Goal: Check status: Check status

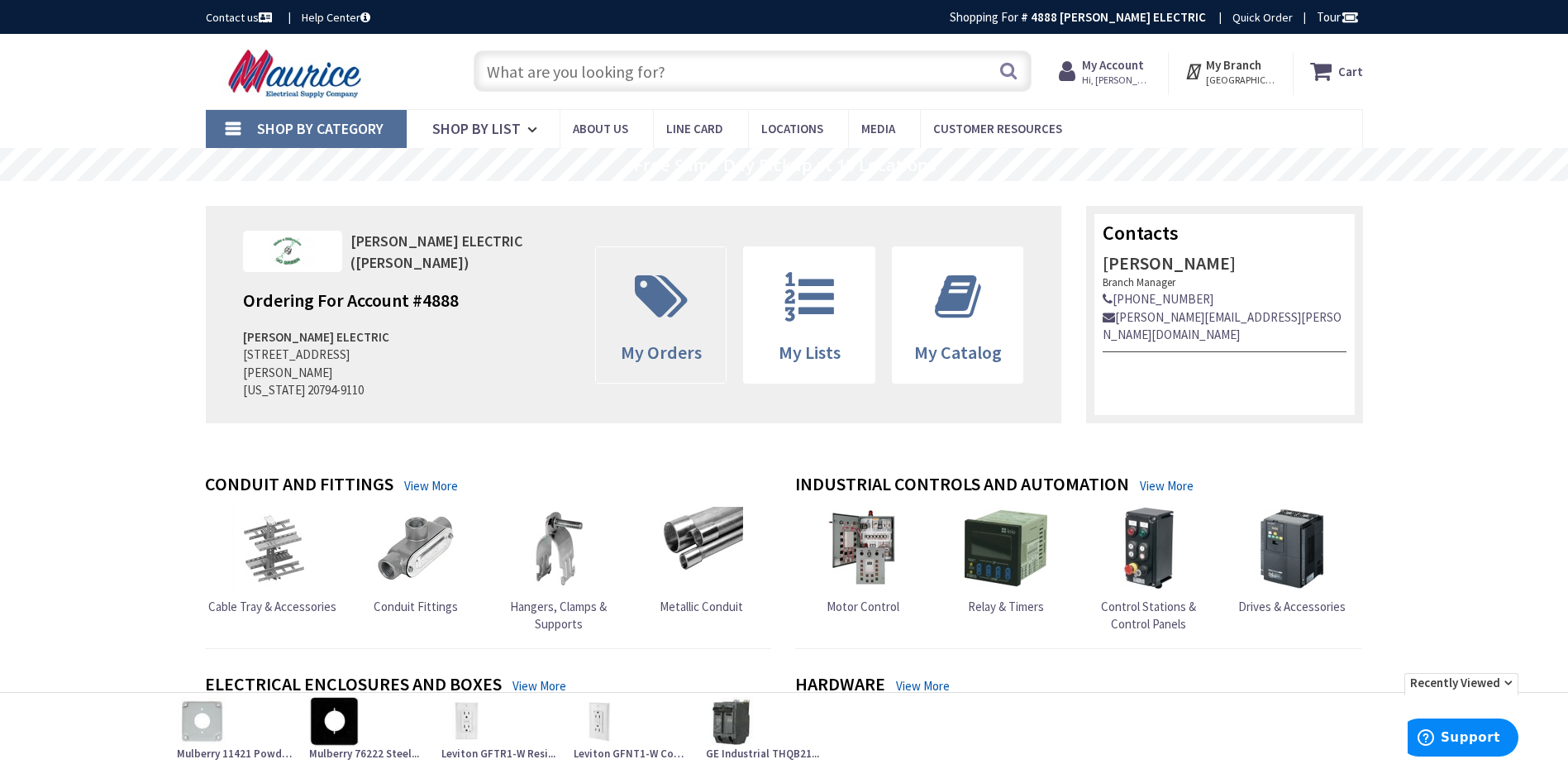
click at [632, 313] on icon at bounding box center [661, 297] width 70 height 50
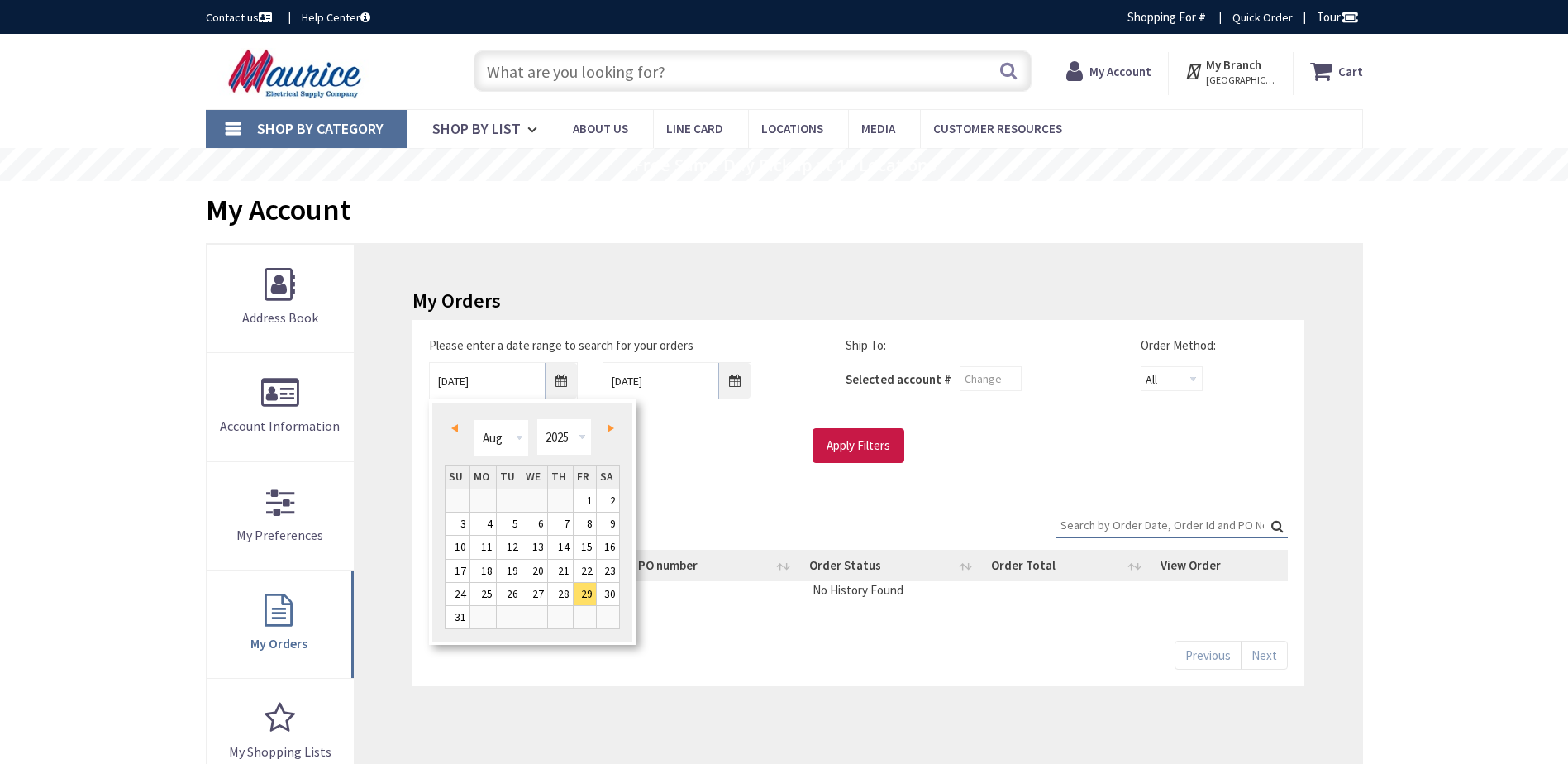
click at [454, 425] on span "Prev" at bounding box center [455, 429] width 7 height 9
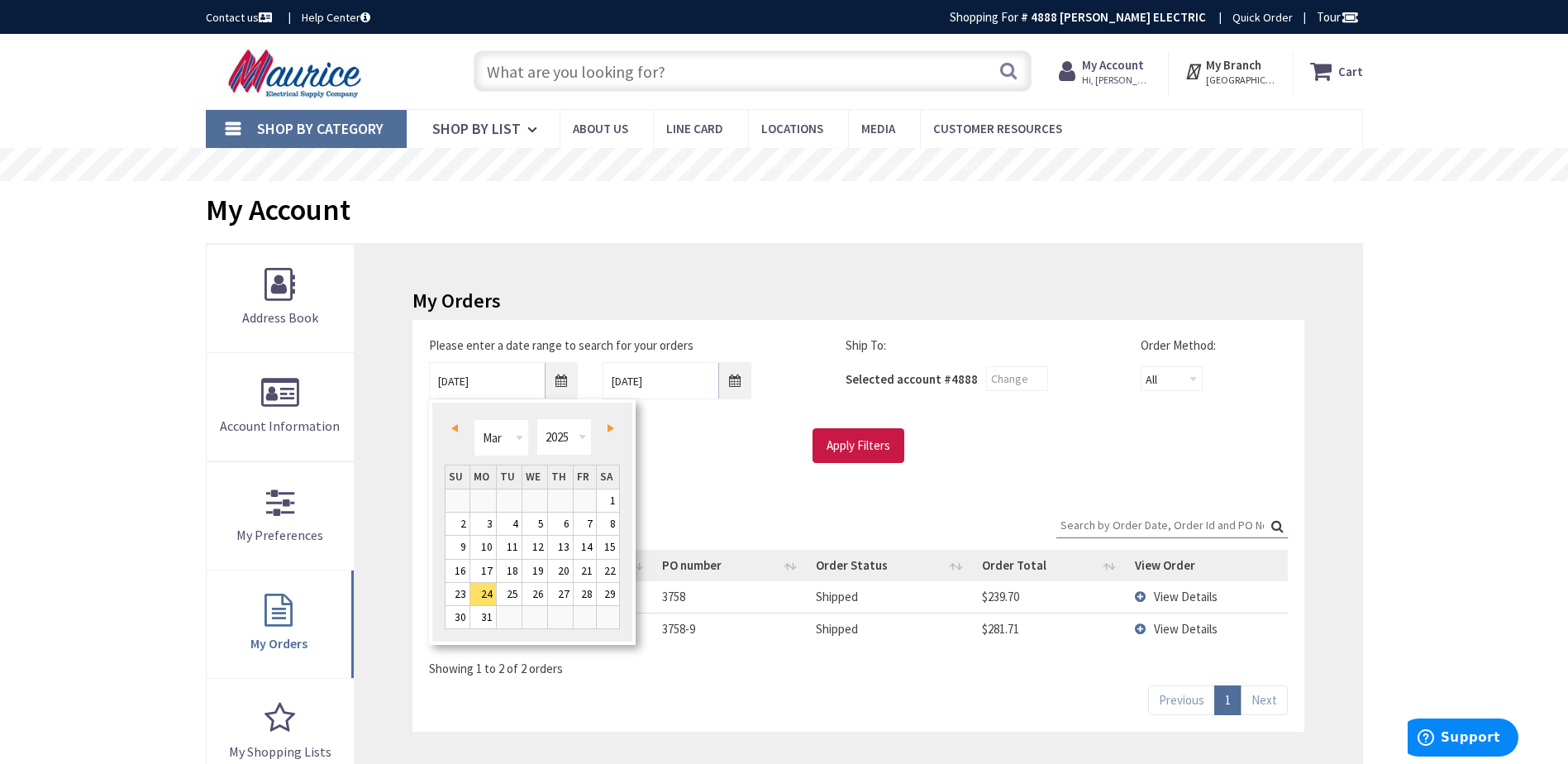
click at [610, 427] on span "Next" at bounding box center [611, 429] width 7 height 9
click at [460, 425] on link "Prev" at bounding box center [457, 428] width 22 height 22
click at [579, 593] on link "28" at bounding box center [585, 594] width 22 height 22
type input "02/28/2025"
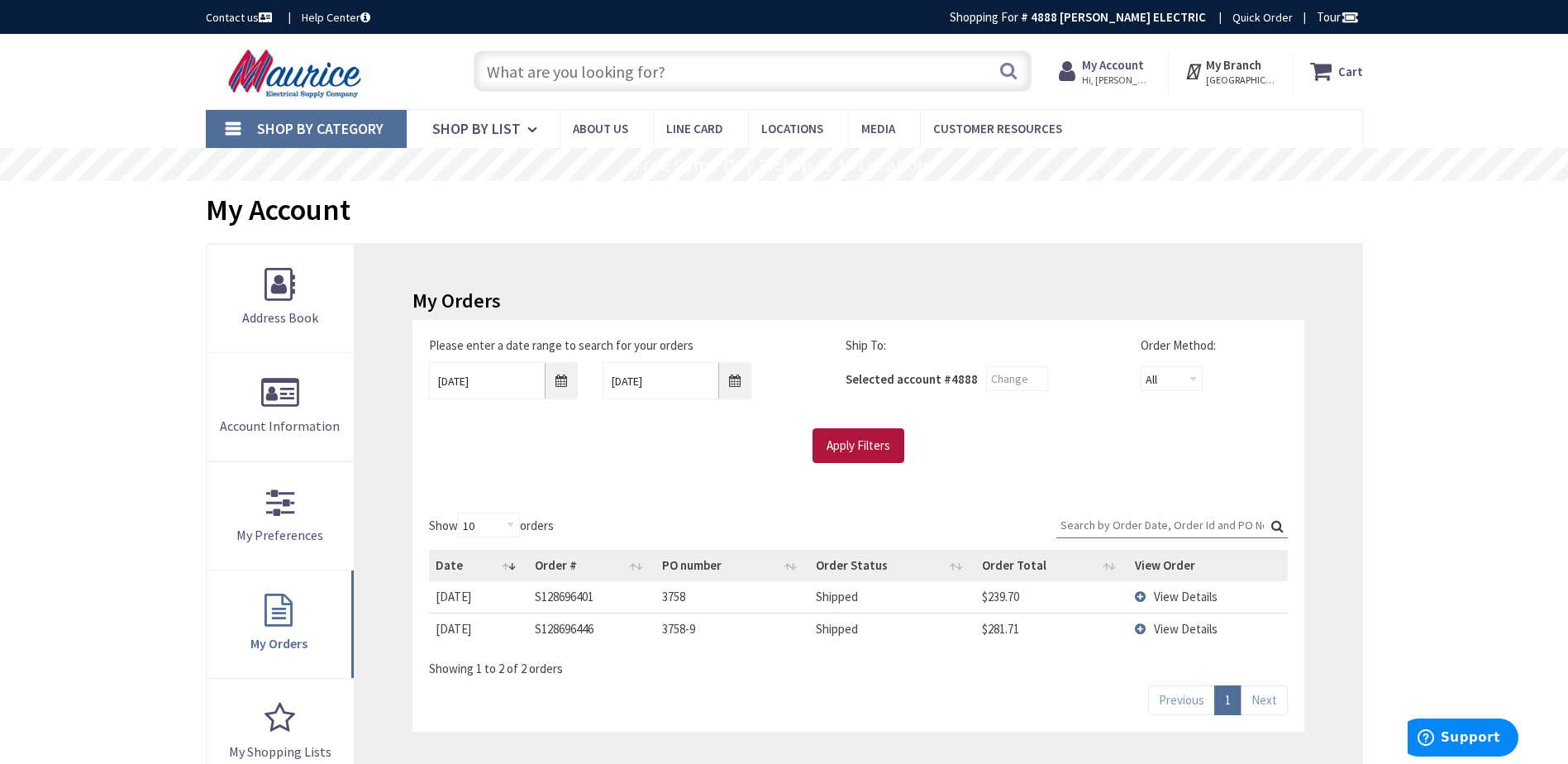
click at [839, 452] on input "Apply Filters" at bounding box center [858, 445] width 92 height 34
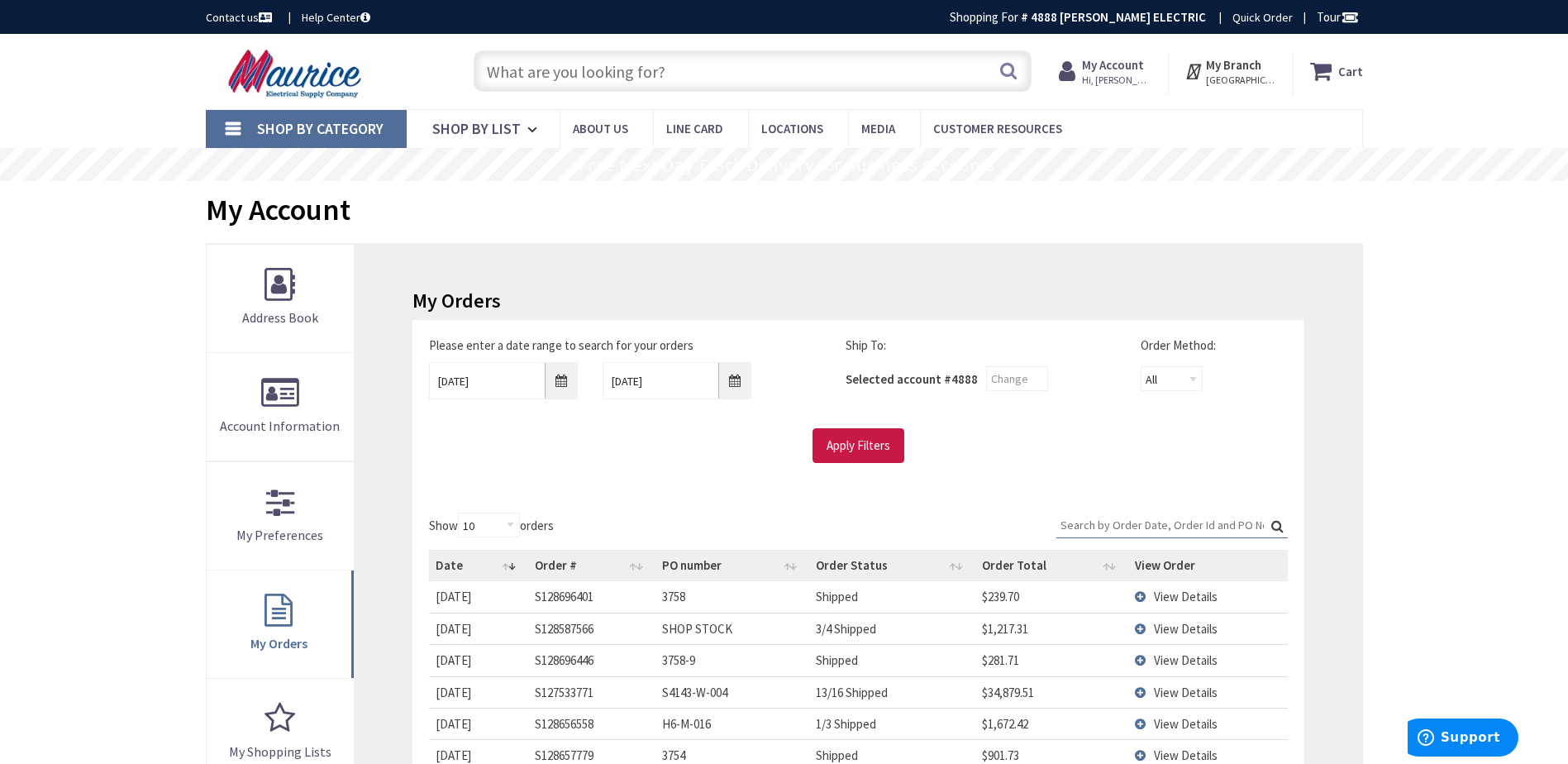
click at [1124, 528] on input "Search:" at bounding box center [1172, 525] width 232 height 25
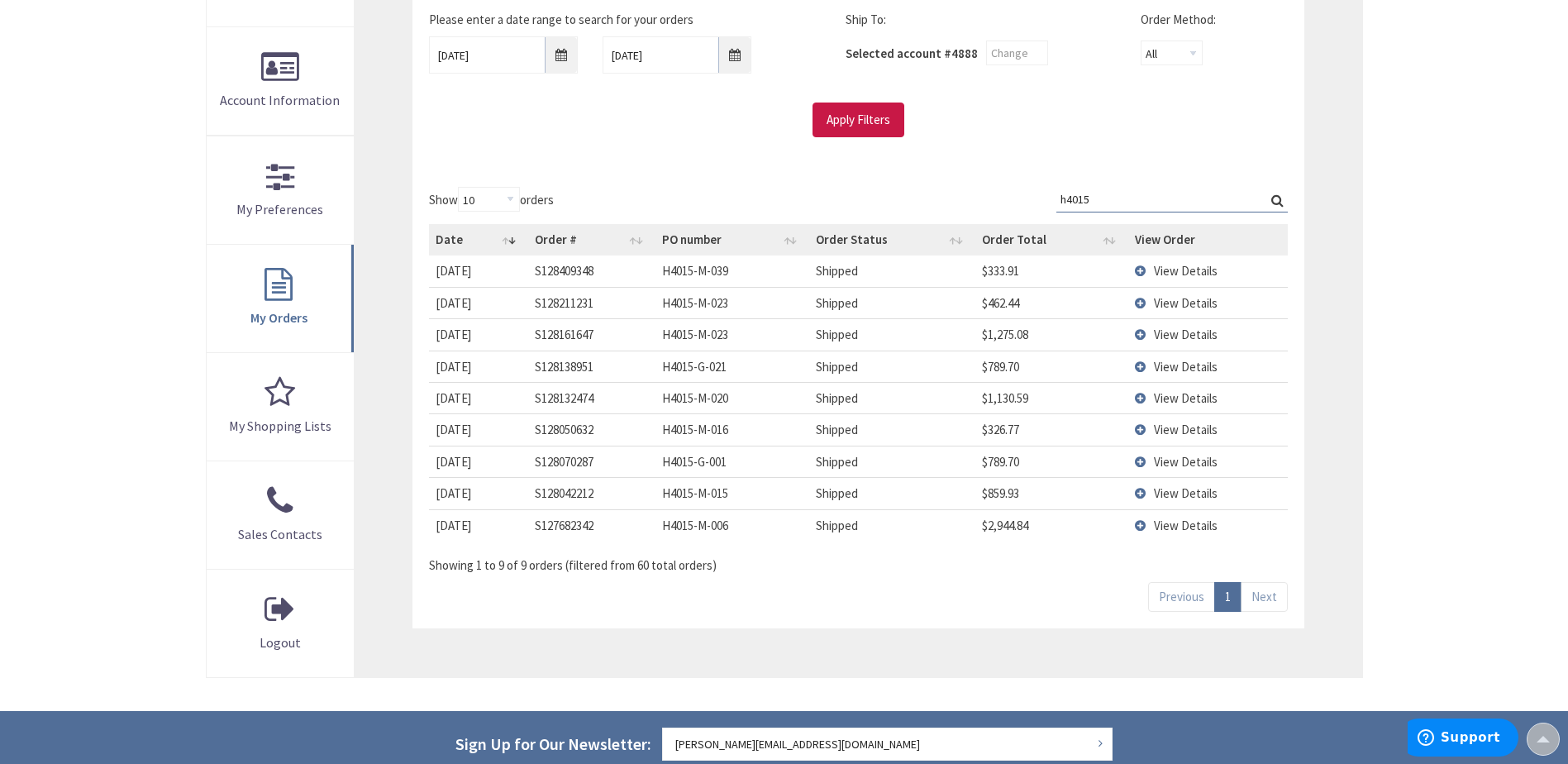
scroll to position [331, 0]
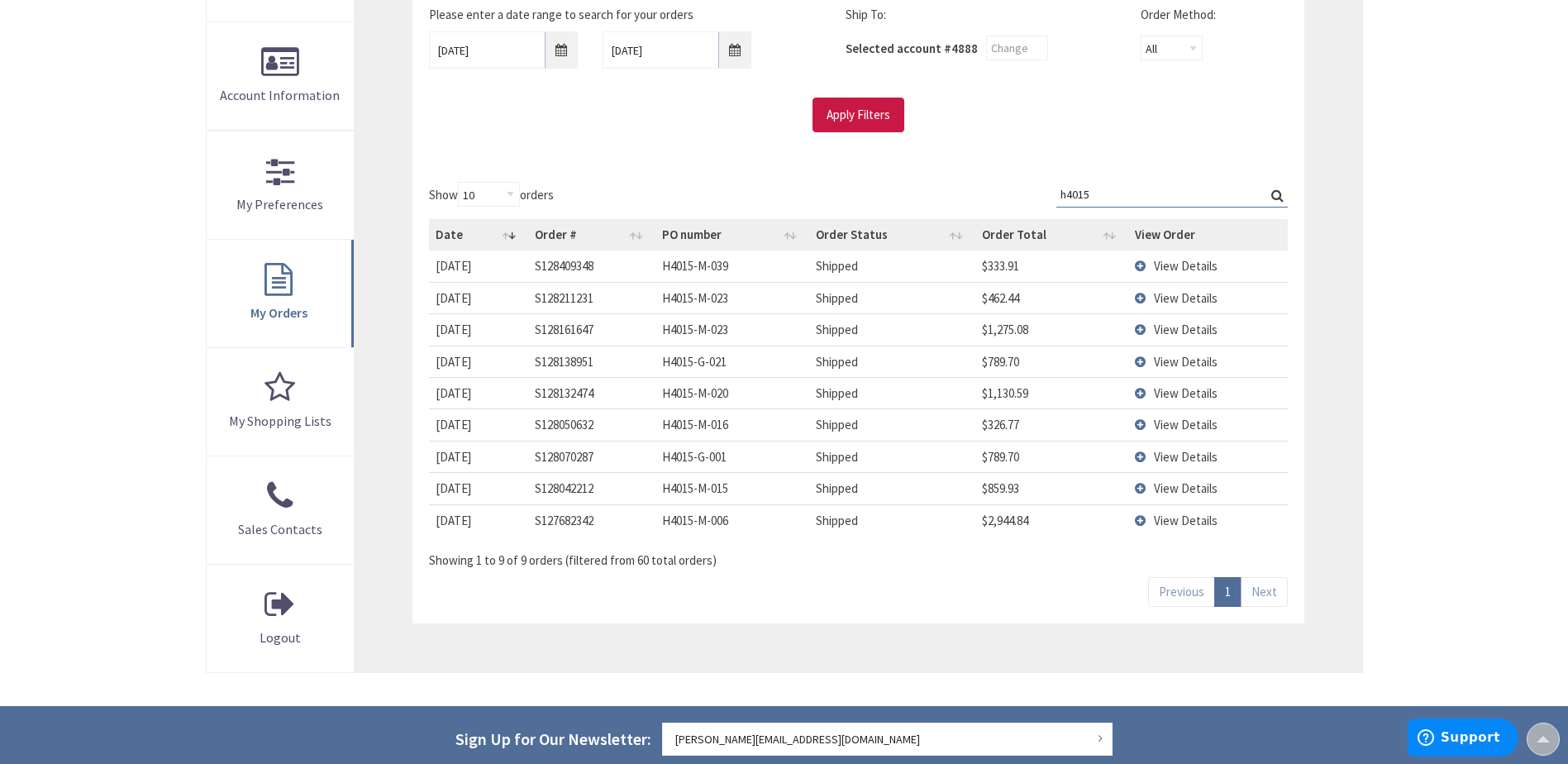
type input "h4015"
click at [1168, 259] on span "View Details" at bounding box center [1186, 266] width 64 height 16
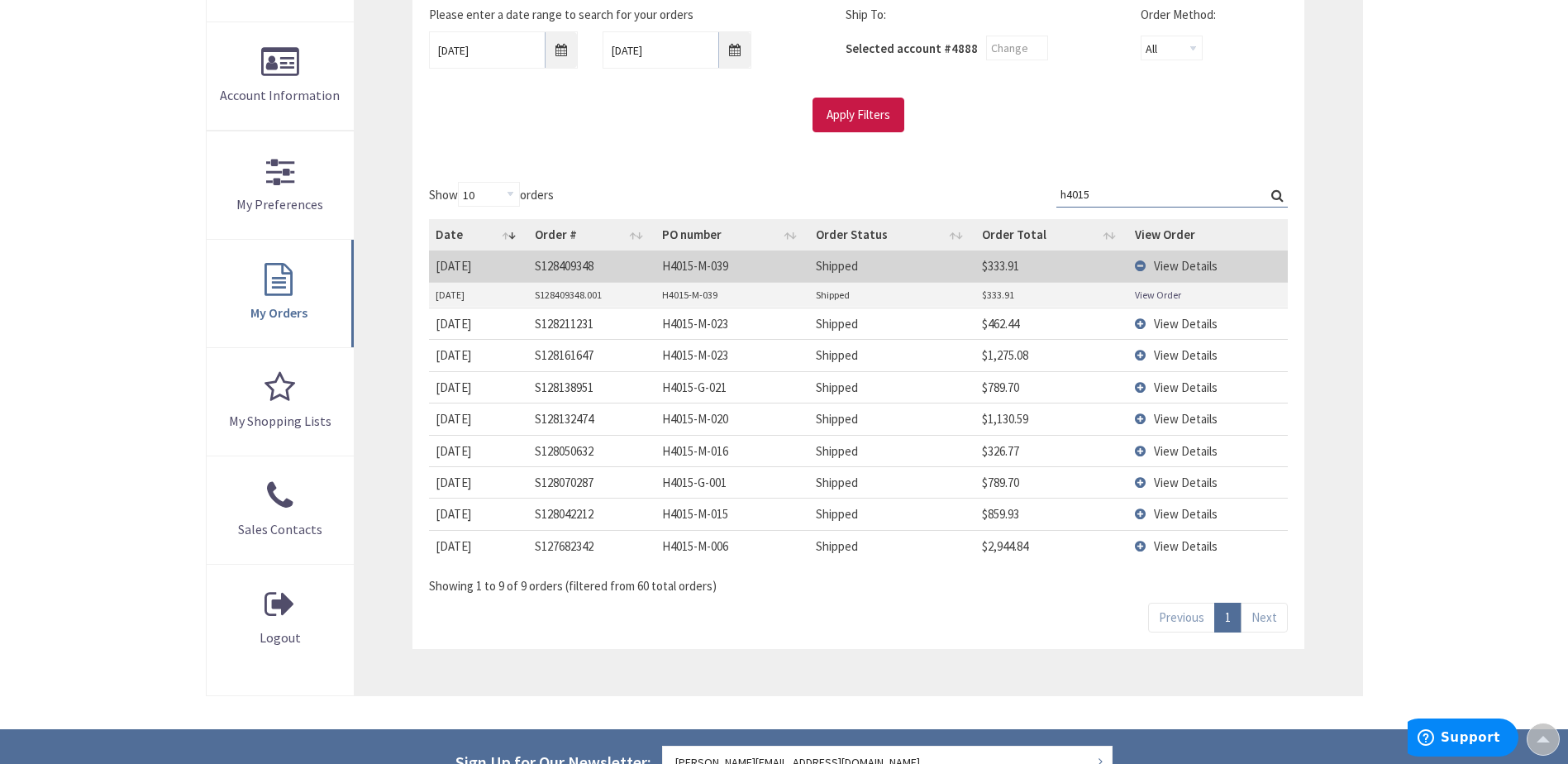
click at [1192, 321] on span "View Details" at bounding box center [1186, 324] width 64 height 16
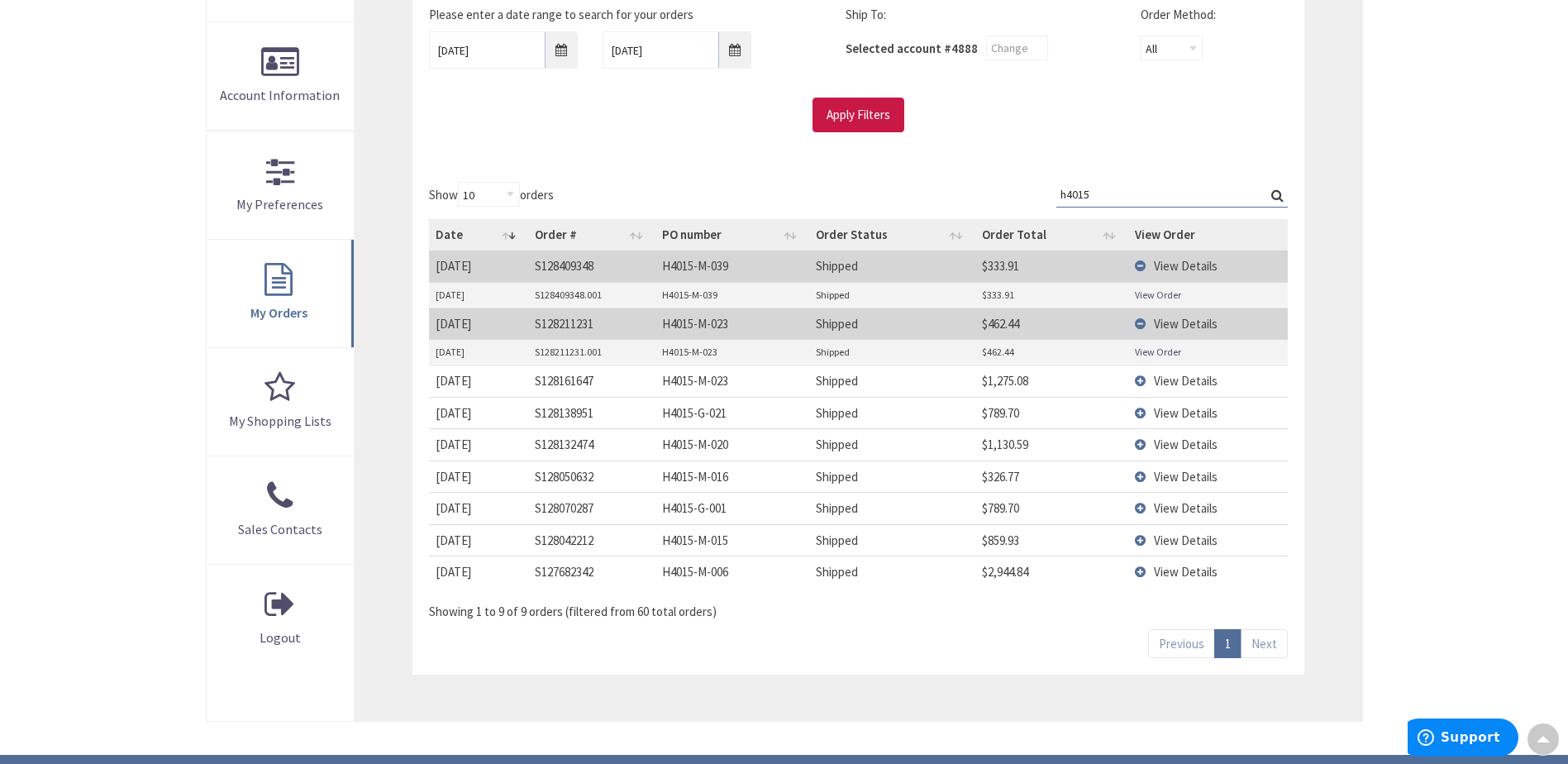
click at [1184, 376] on span "View Details" at bounding box center [1186, 381] width 64 height 16
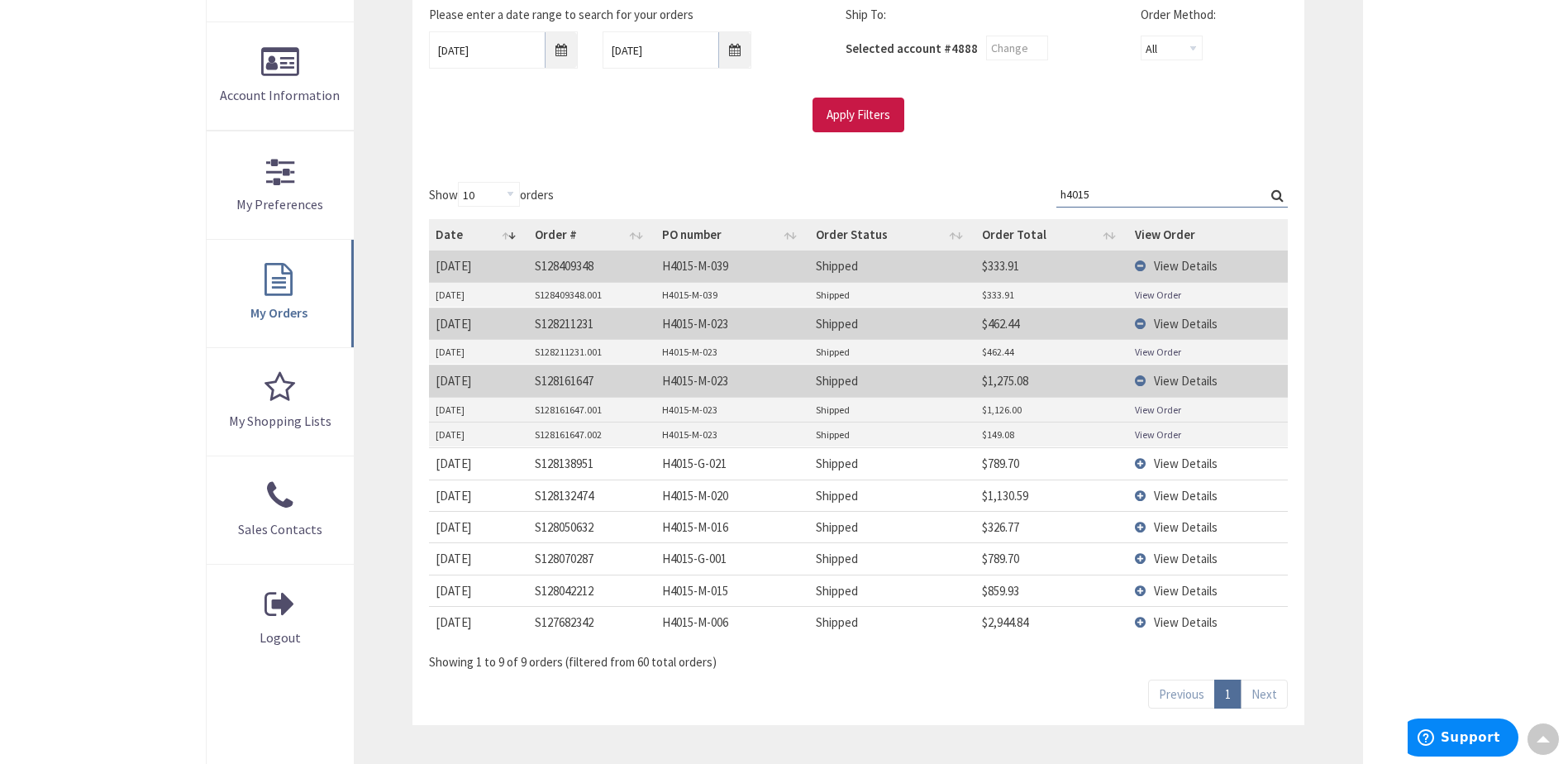
click at [1187, 457] on span "View Details" at bounding box center [1186, 463] width 64 height 16
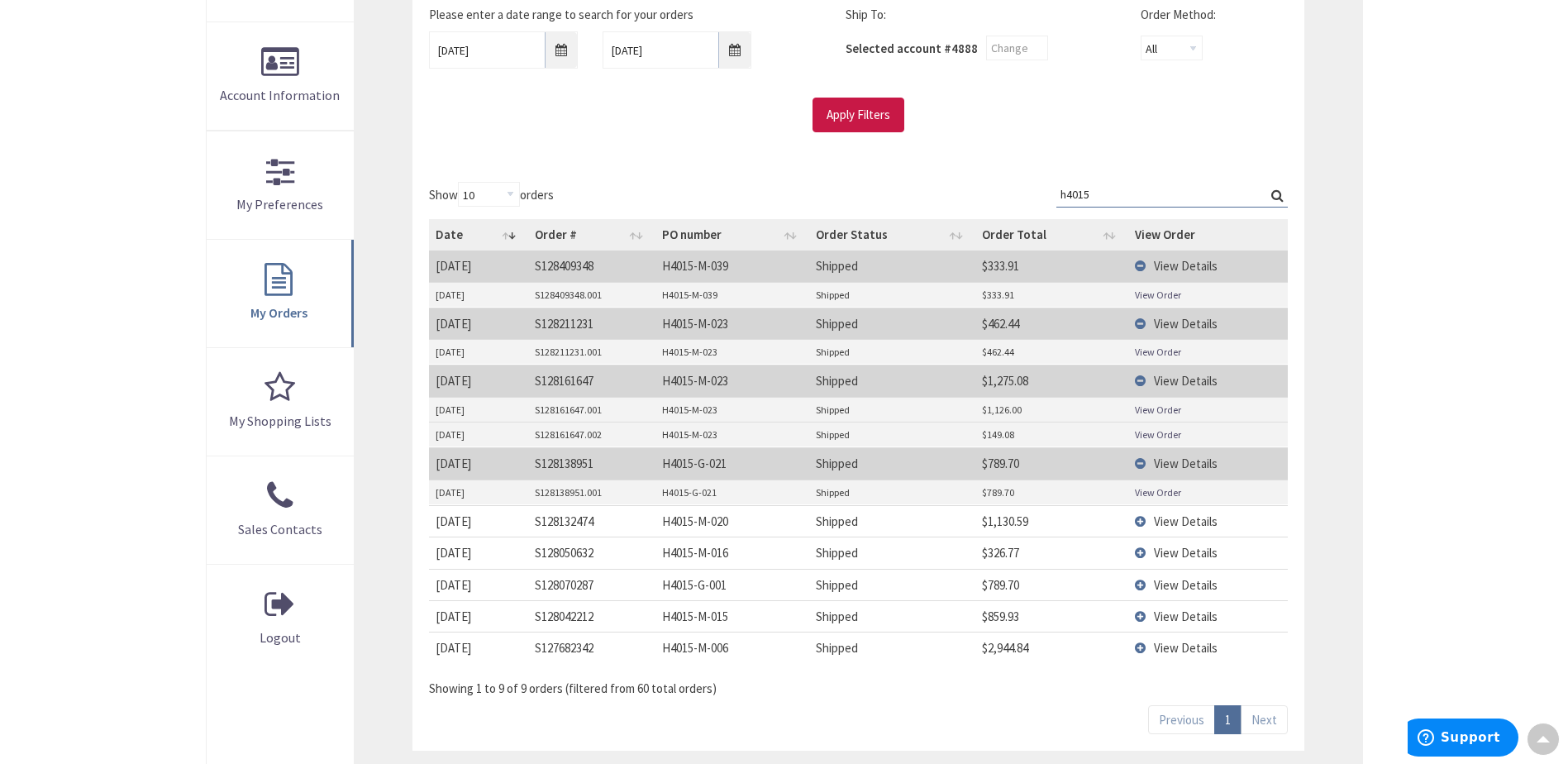
click at [1189, 517] on span "View Details" at bounding box center [1186, 521] width 64 height 16
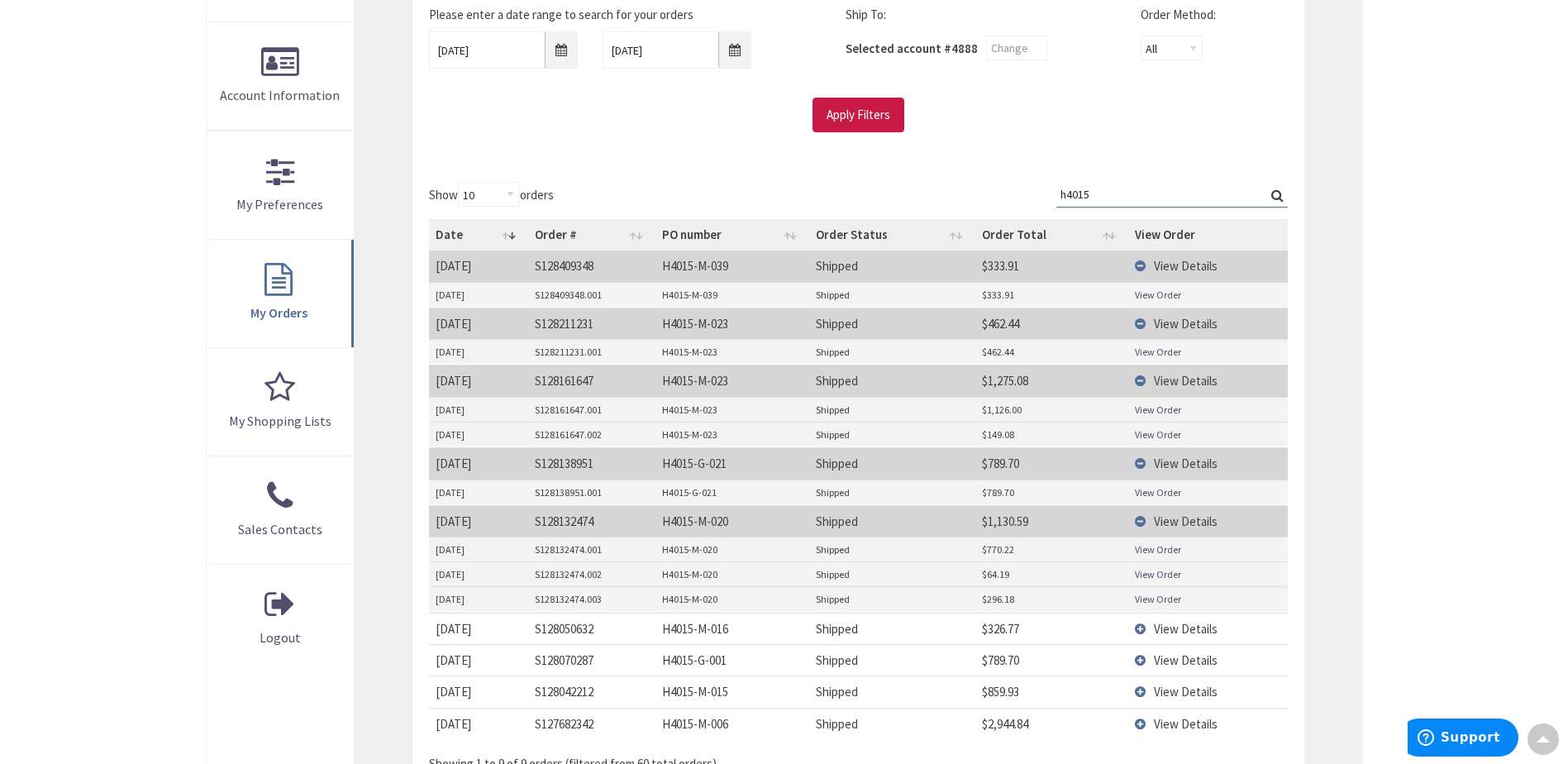
click at [1188, 625] on span "View Details" at bounding box center [1186, 629] width 64 height 16
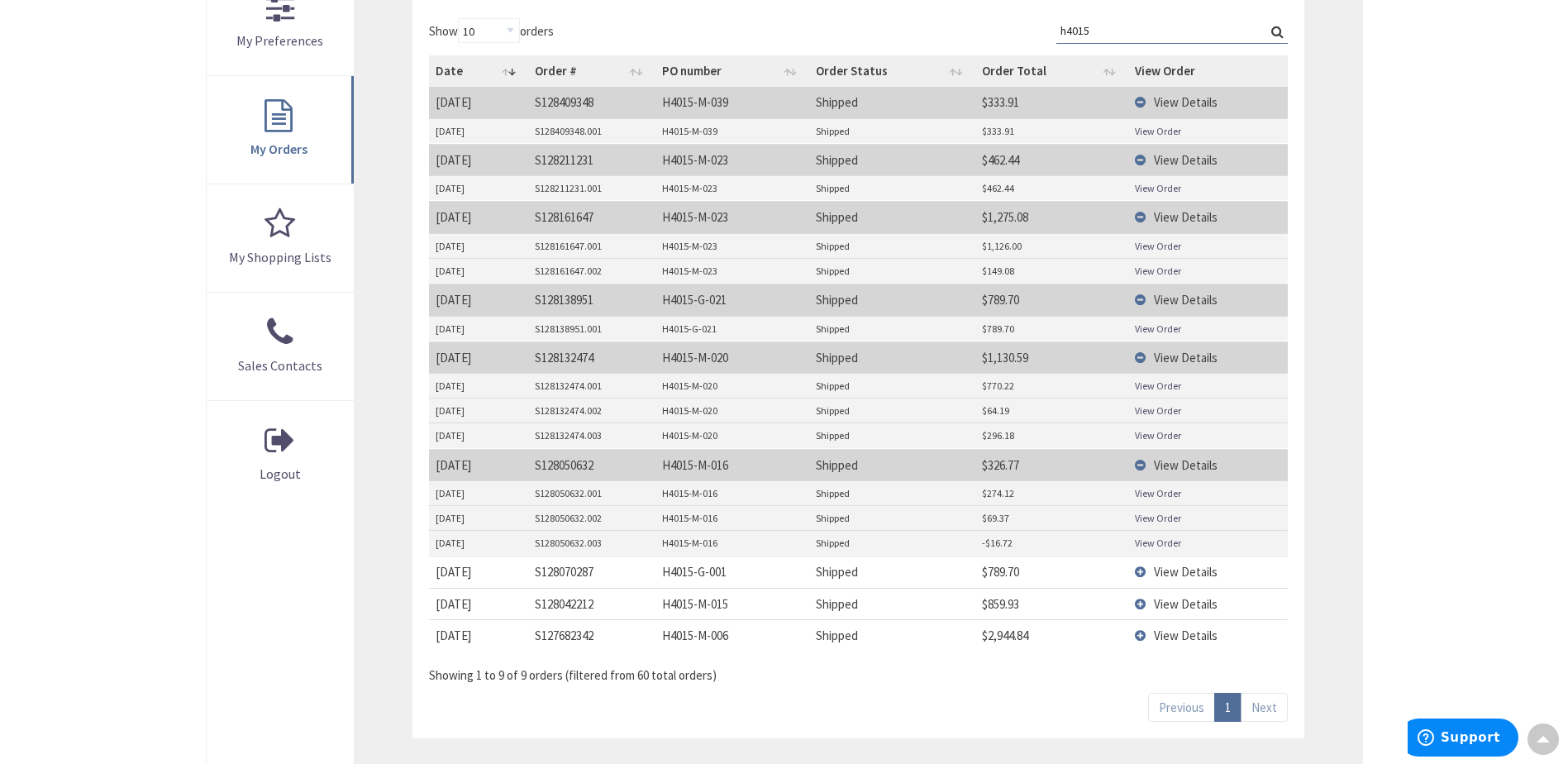
scroll to position [496, 0]
click at [1193, 566] on span "View Details" at bounding box center [1186, 570] width 64 height 16
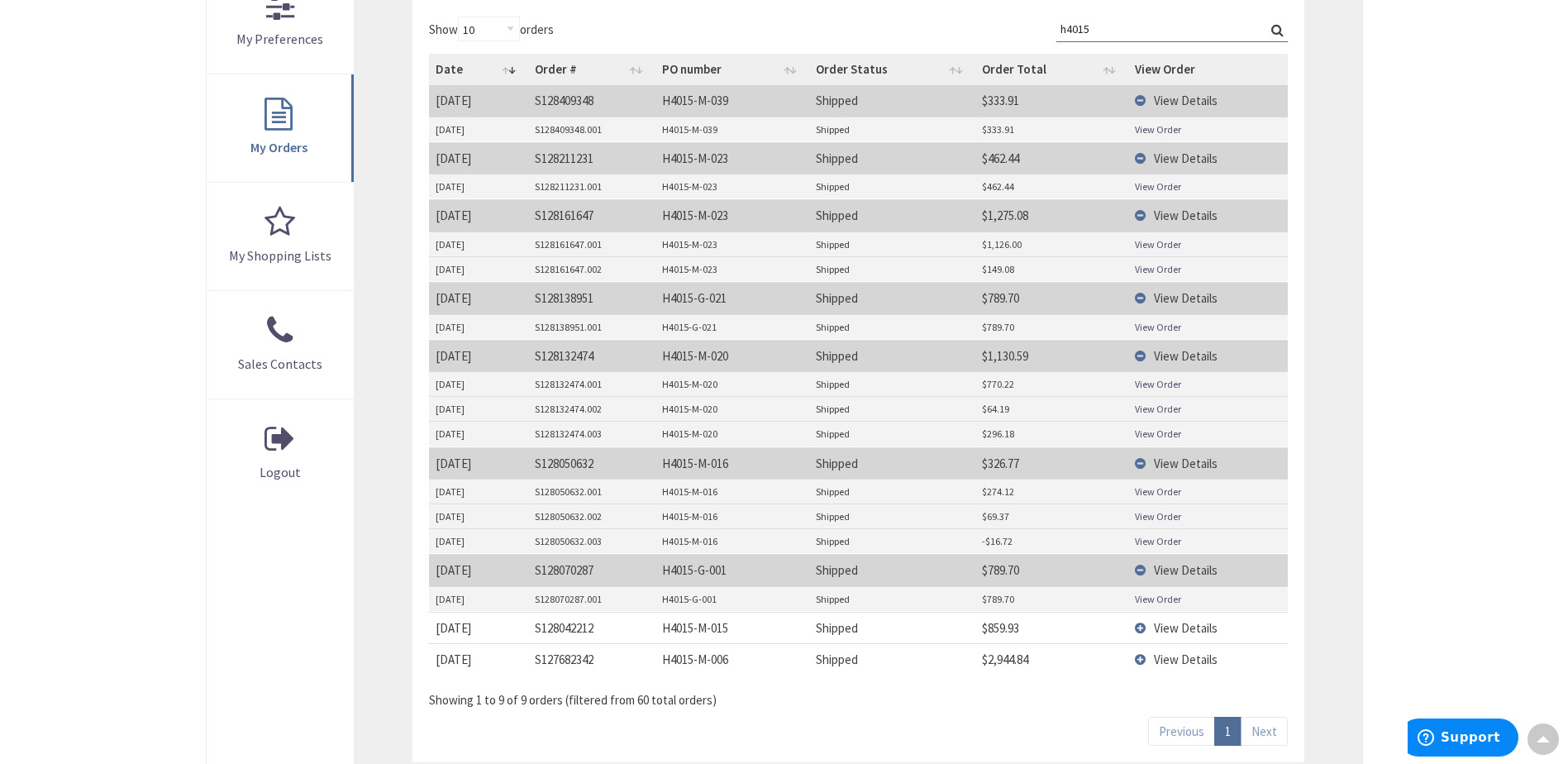
click at [1199, 626] on span "View Details" at bounding box center [1186, 628] width 64 height 16
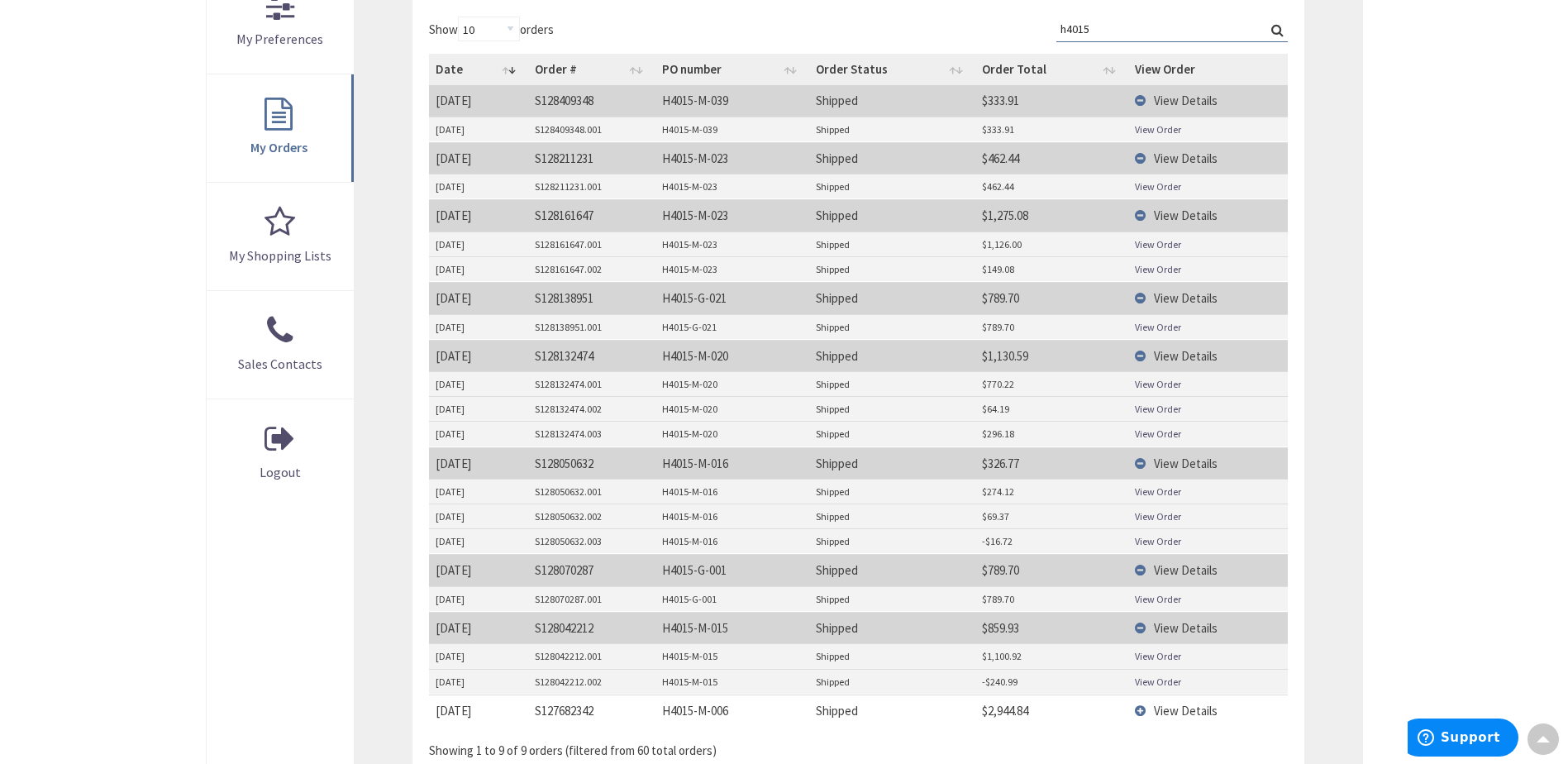
click at [1185, 701] on td "View Details" at bounding box center [1207, 710] width 158 height 31
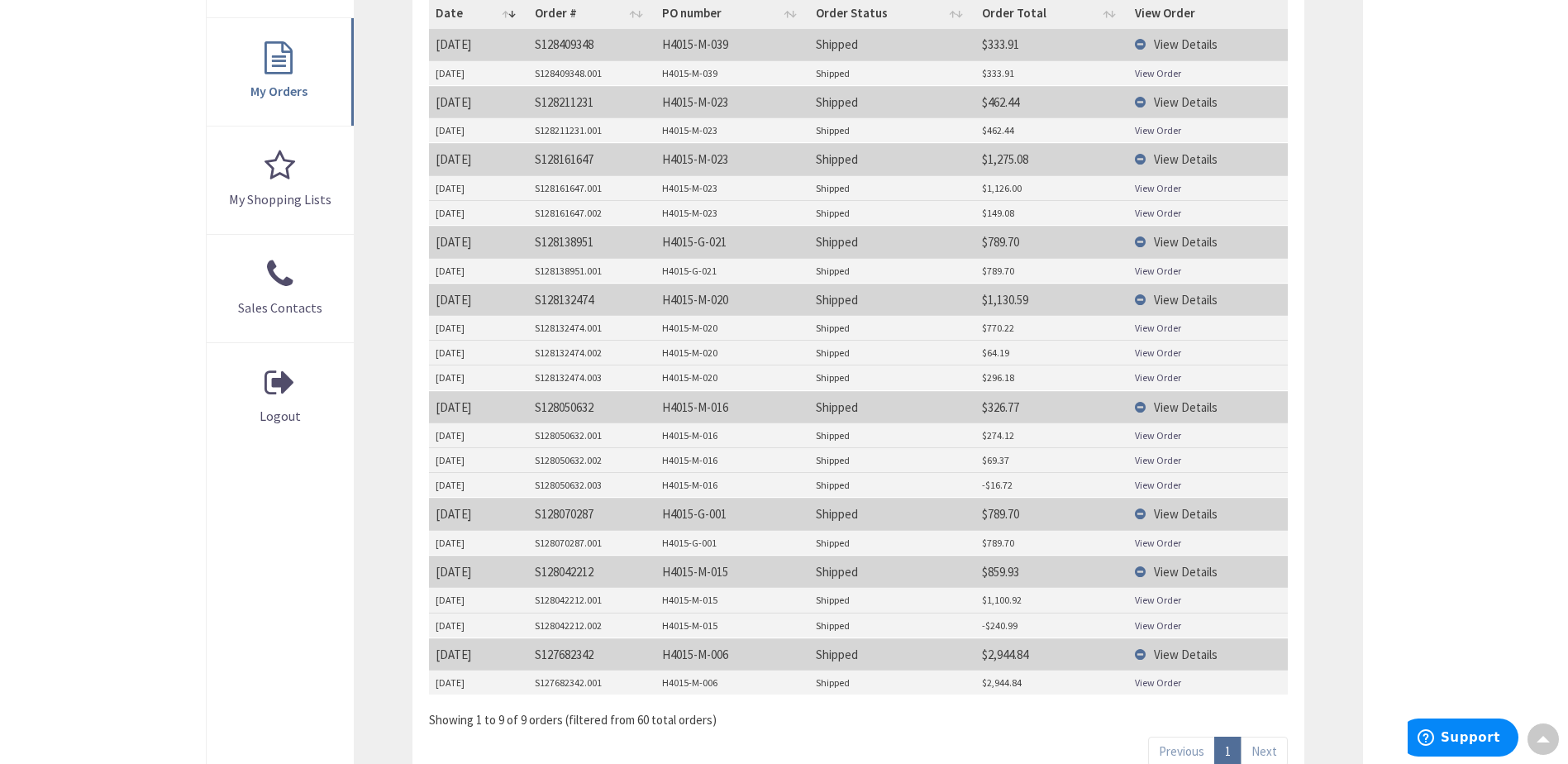
scroll to position [579, 0]
